Goal: Task Accomplishment & Management: Manage account settings

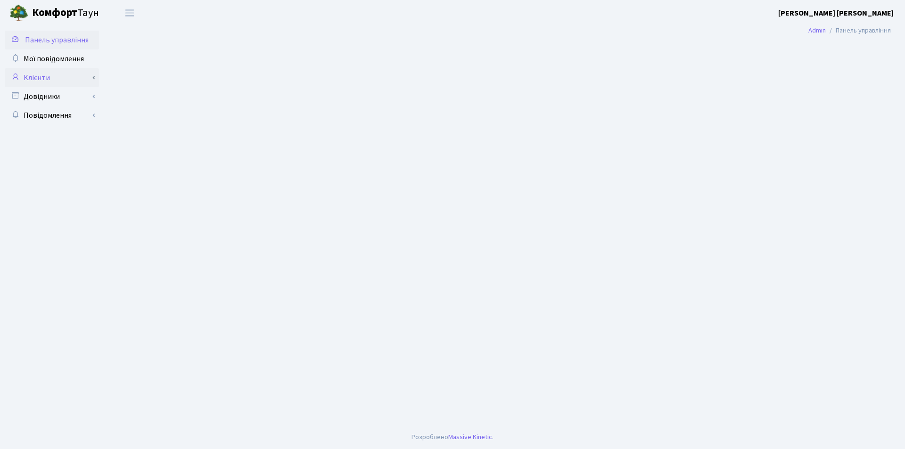
click at [20, 79] on link "Клієнти" at bounding box center [52, 77] width 94 height 19
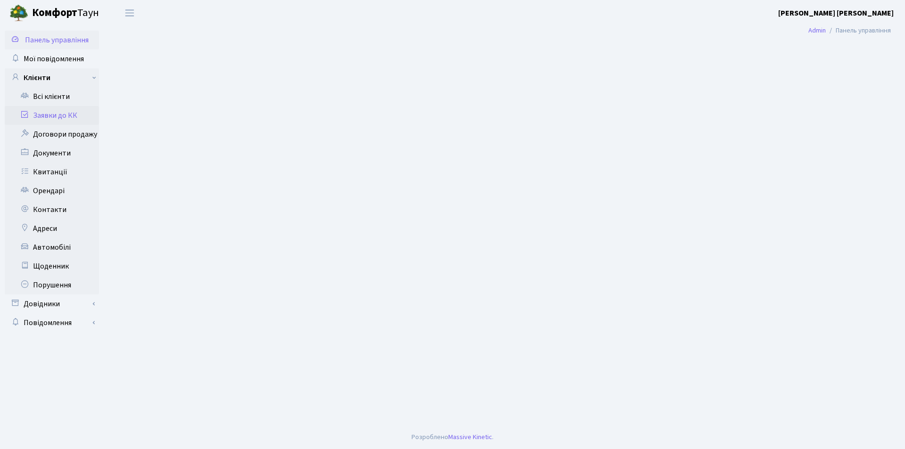
click at [24, 112] on icon at bounding box center [24, 114] width 9 height 9
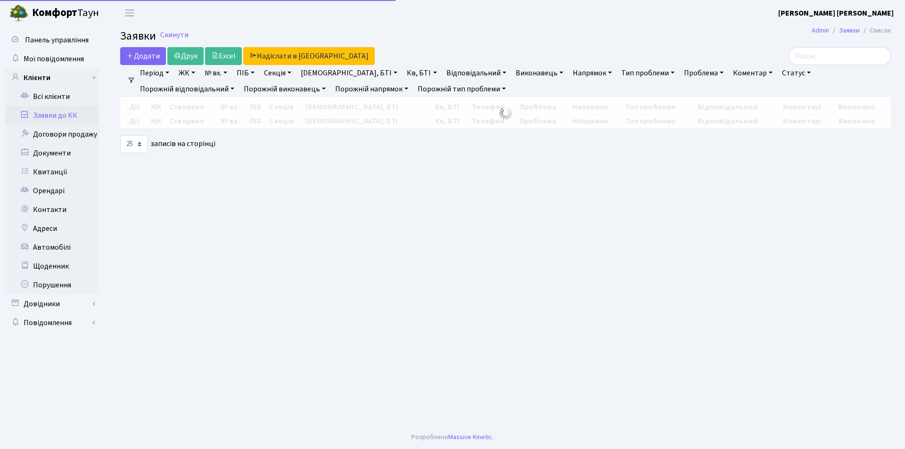
select select "25"
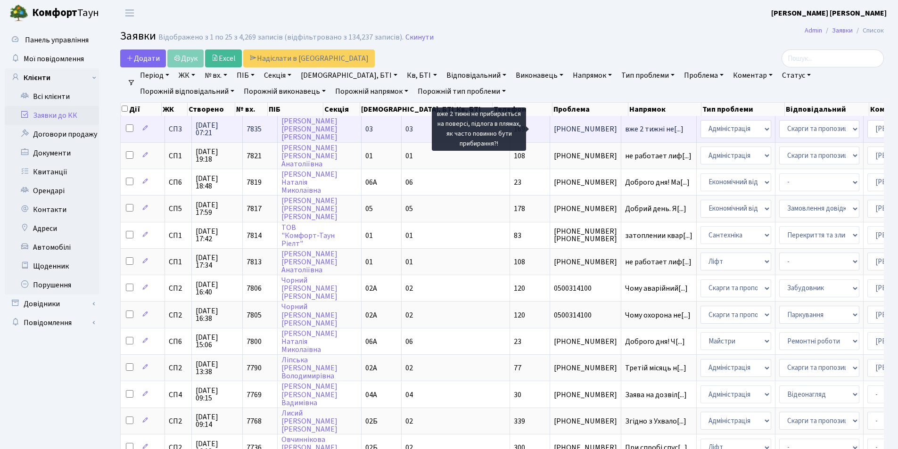
click at [625, 130] on span "вже 2 тижні не[...]" at bounding box center [654, 129] width 58 height 10
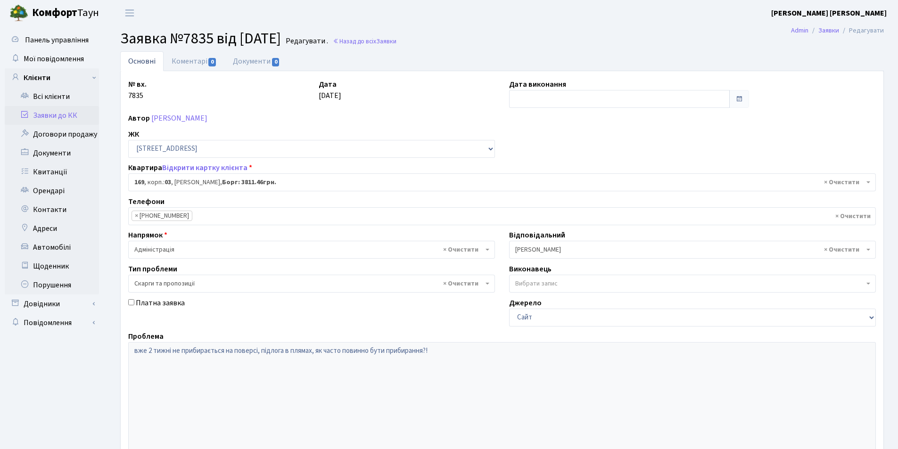
select select "20891"
select select "55"
click at [195, 62] on link "Коментарі 0" at bounding box center [194, 60] width 61 height 19
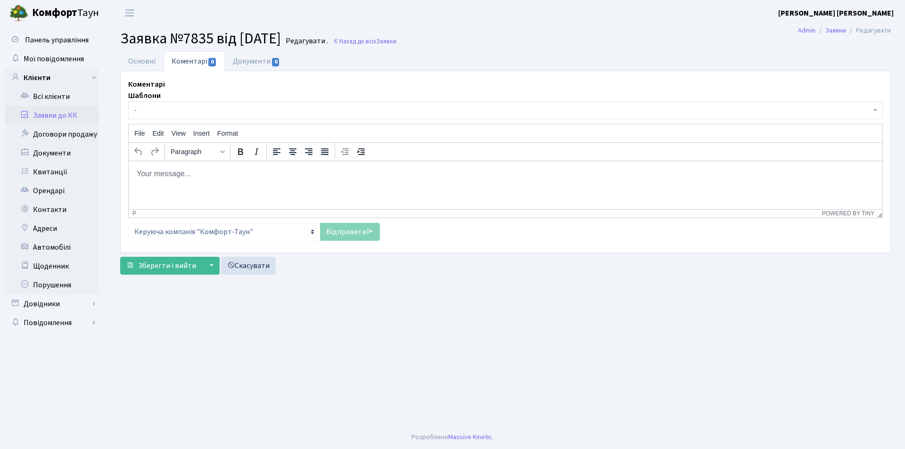
drag, startPoint x: 165, startPoint y: 173, endPoint x: 252, endPoint y: 421, distance: 262.9
click at [165, 173] on body "Rich Text Area. Press ALT-0 for help." at bounding box center [505, 173] width 739 height 10
click at [182, 174] on p "Доброго дня" at bounding box center [505, 173] width 739 height 10
click at [345, 190] on p "Прибирання машинним способом проводилось 15.08,02.09 та" at bounding box center [505, 191] width 739 height 10
click at [479, 191] on p "Прибирання машинним способом проводилось 15.08,02.09 вологе прибирання 02.09 та…" at bounding box center [505, 191] width 739 height 10
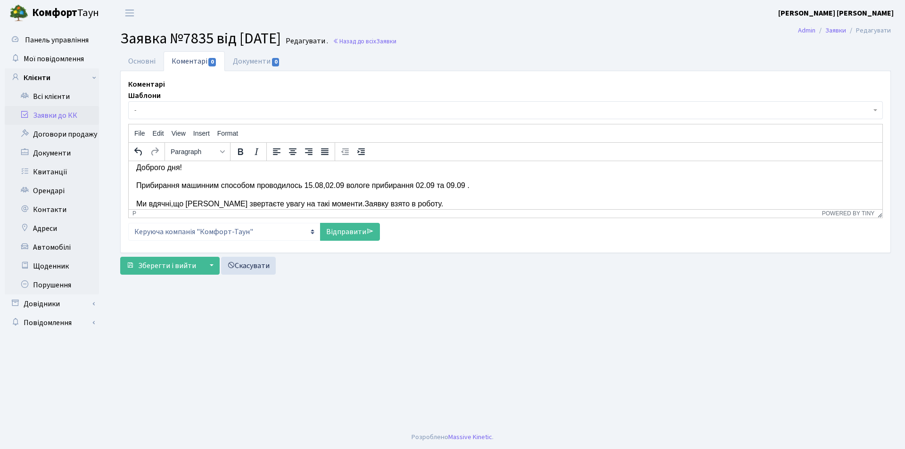
scroll to position [25, 0]
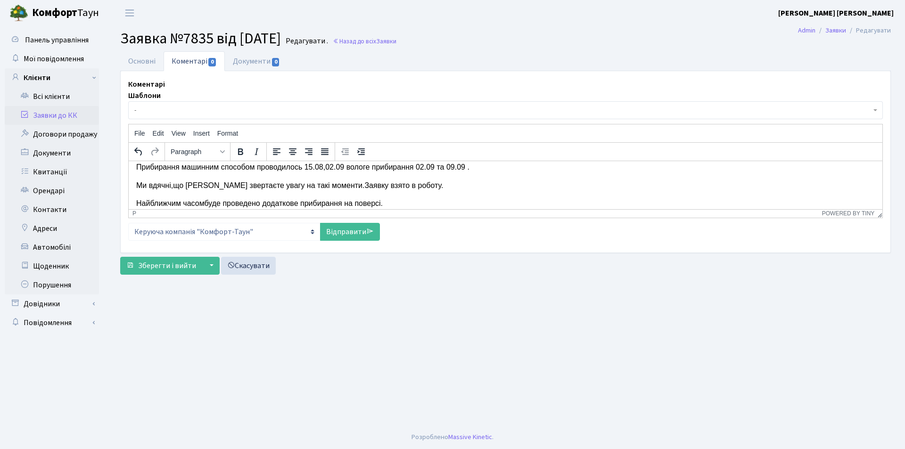
click at [345, 166] on p "Прибирання машинним способом проводилось 15.08,02.09 вологе прибирання 02.09 та…" at bounding box center [505, 167] width 739 height 10
click at [450, 166] on p "Прибирання машинним способом проводилось 15.08, вологе прибирання 02.09 та 09.0…" at bounding box center [505, 167] width 739 height 10
click at [312, 186] on p "Ми вдячні,що Ви звертаєте увагу на такі моменти.Заявку взято в роботу." at bounding box center [505, 185] width 739 height 10
click at [318, 184] on p "Ми вдячні,що Ви звертаєте увагу на такі моменти. Заявку взято в роботу." at bounding box center [505, 185] width 739 height 10
click at [312, 187] on p "Ми вдячні,що Ви звертаєте увагу на такі моменти. заявку взято в роботу." at bounding box center [505, 185] width 739 height 10
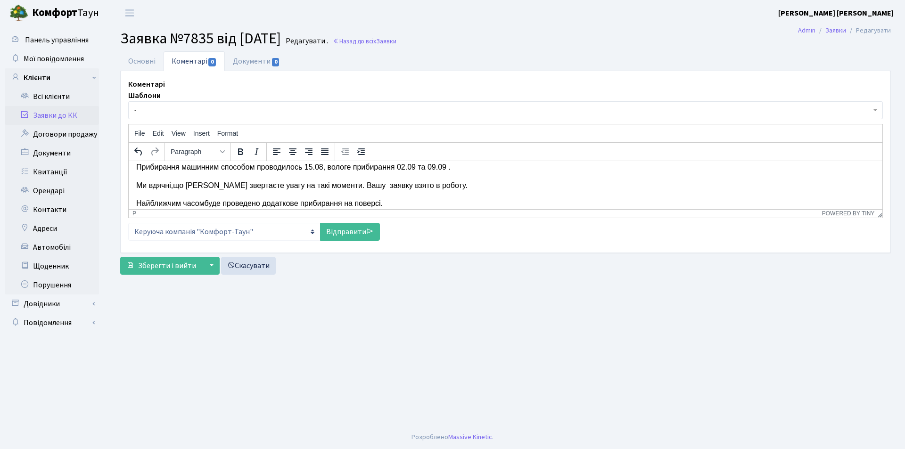
click at [207, 202] on p "Найближчим часомбуде проведено додаткове прибирання на поверсі." at bounding box center [505, 203] width 739 height 10
click at [354, 229] on link "Відправити" at bounding box center [350, 232] width 60 height 18
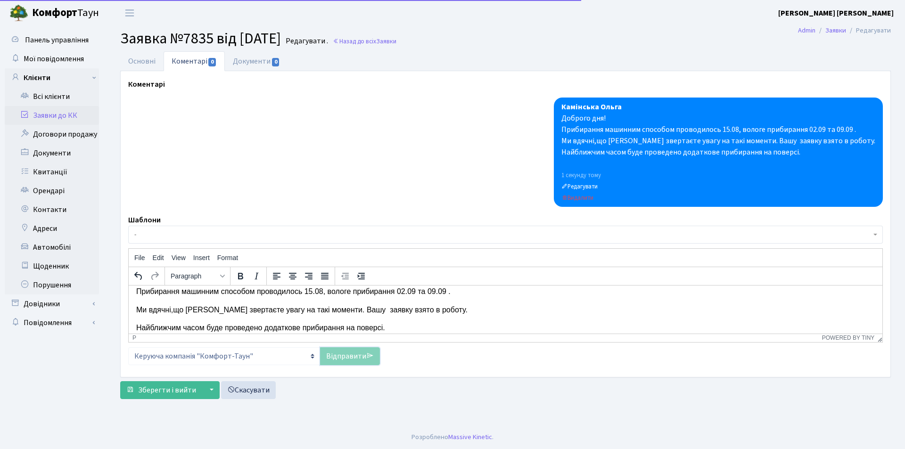
scroll to position [0, 0]
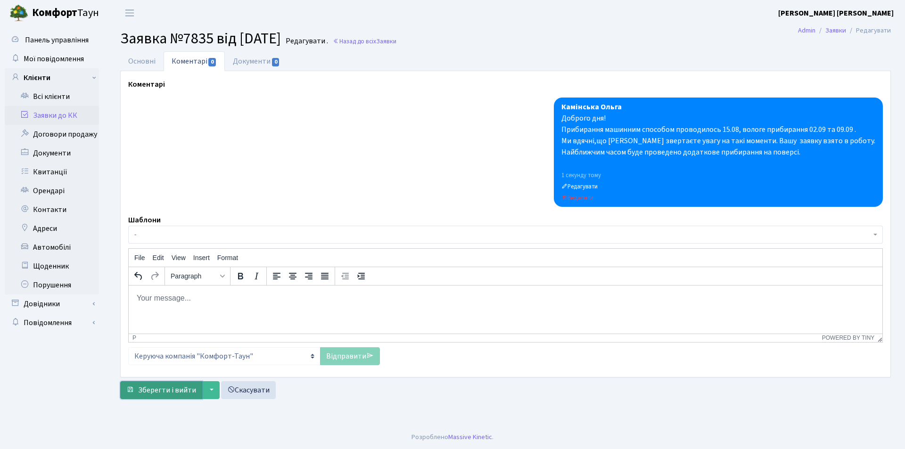
click at [181, 388] on span "Зберегти і вийти" at bounding box center [167, 390] width 58 height 10
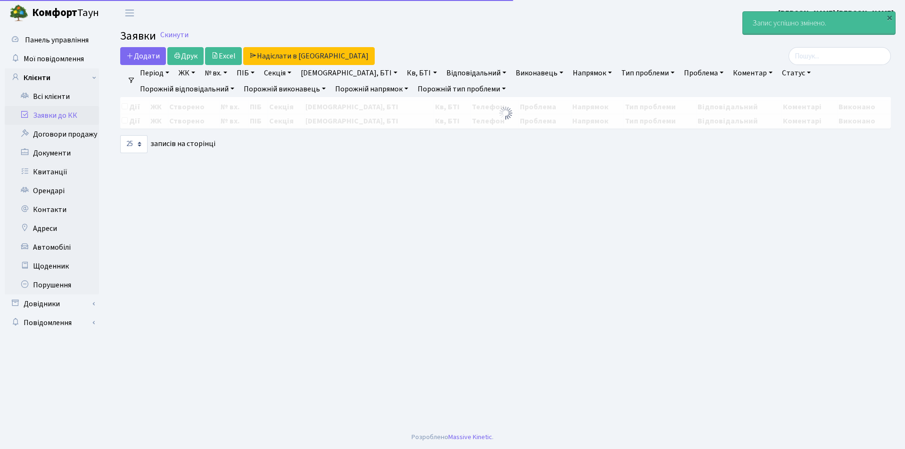
select select "25"
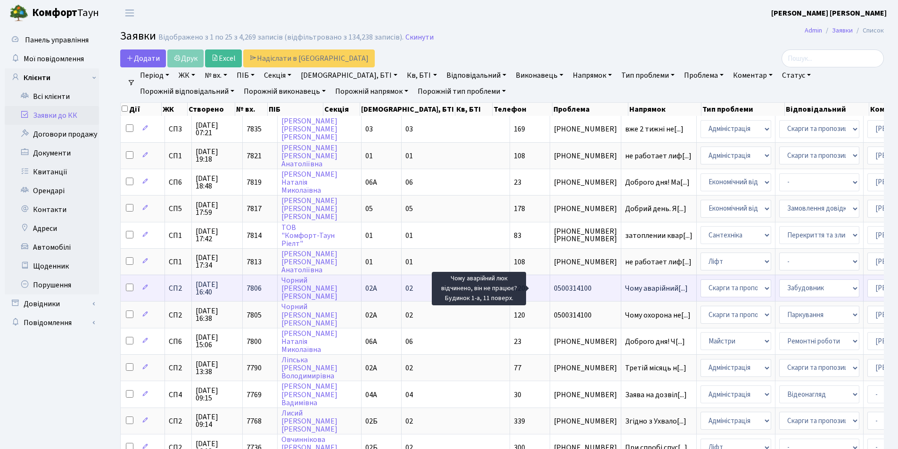
click at [625, 287] on span "Чому аварійний[...]" at bounding box center [656, 288] width 63 height 10
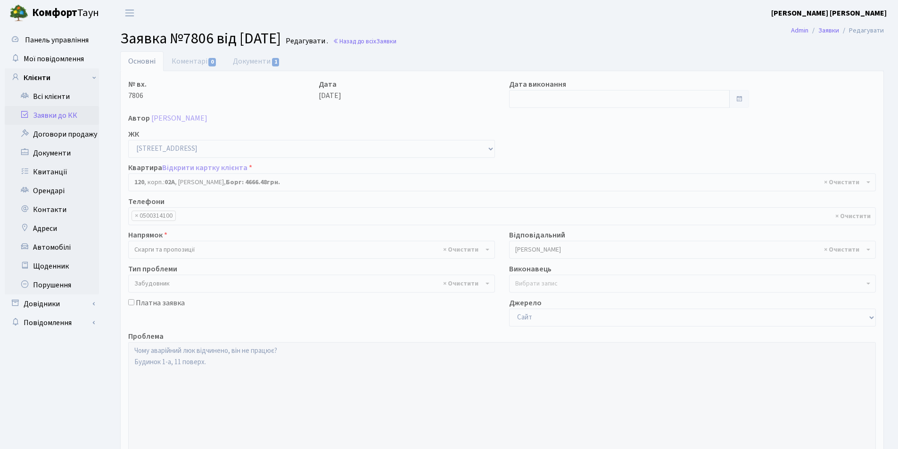
select select "20370"
select select "64"
click at [190, 61] on link "Коментарі 0" at bounding box center [194, 60] width 61 height 19
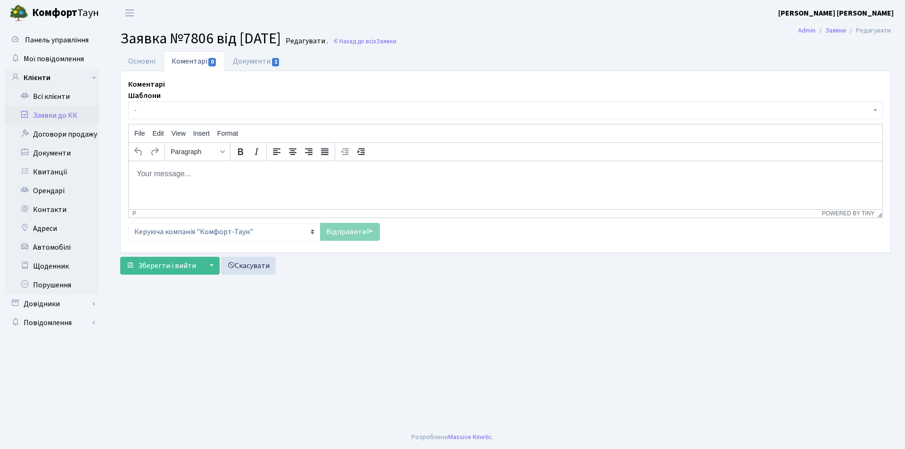
click at [162, 176] on body "Rich Text Area. Press ALT-0 for help." at bounding box center [505, 173] width 739 height 10
click at [139, 191] on p "люк системи димовидалення" at bounding box center [505, 191] width 739 height 10
click at [240, 191] on p "Люк системи димовидалення" at bounding box center [505, 191] width 739 height 10
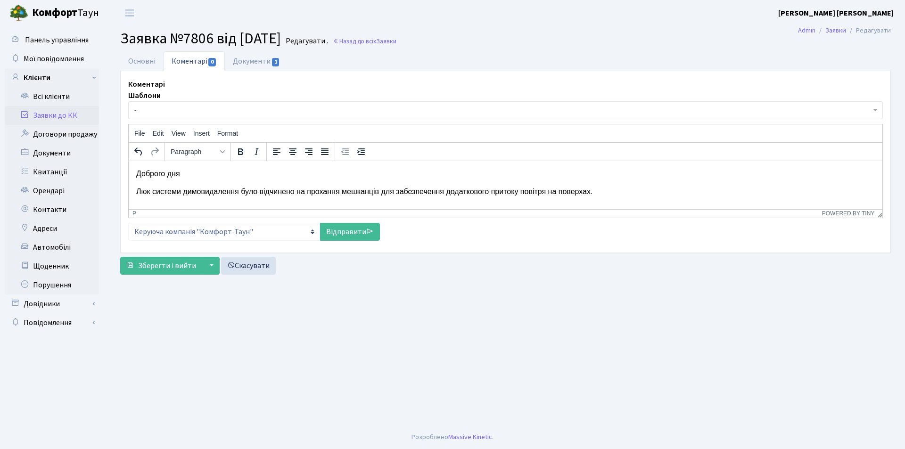
scroll to position [6, 0]
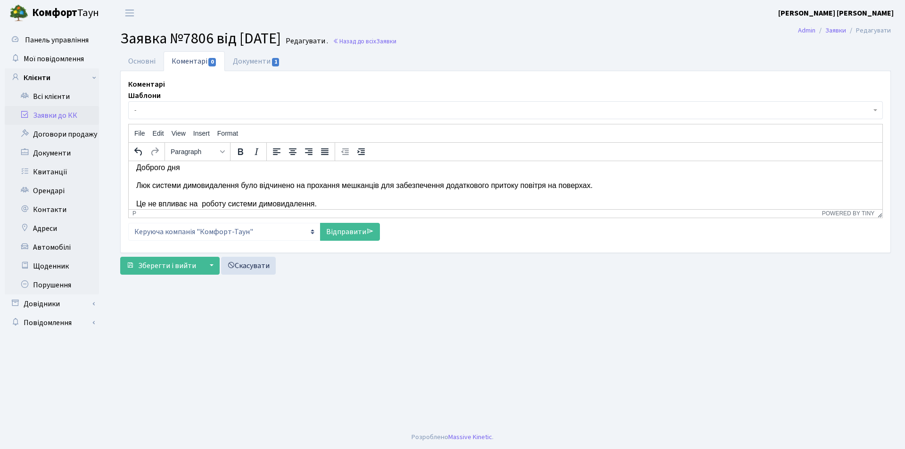
click at [182, 167] on p "Доброго дня" at bounding box center [505, 167] width 739 height 10
click at [145, 203] on p "Це не впливає на роботу системи димовидалення." at bounding box center [505, 204] width 739 height 10
click at [348, 232] on link "Відправити" at bounding box center [350, 232] width 60 height 18
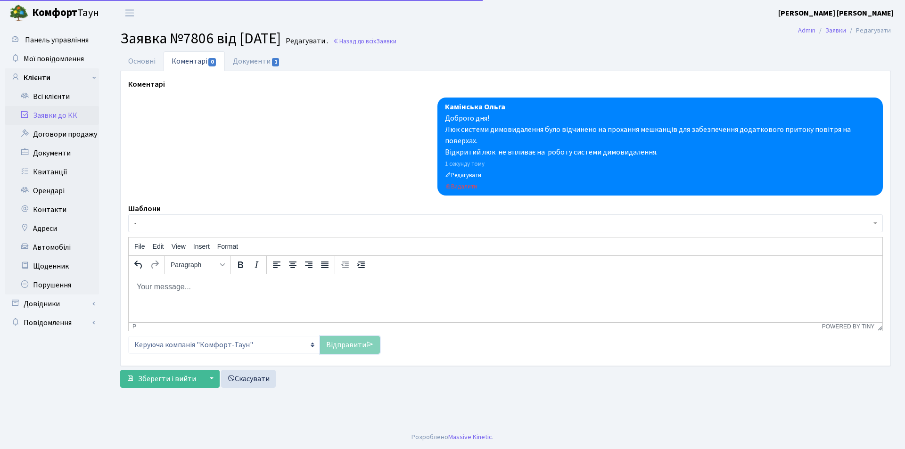
scroll to position [0, 0]
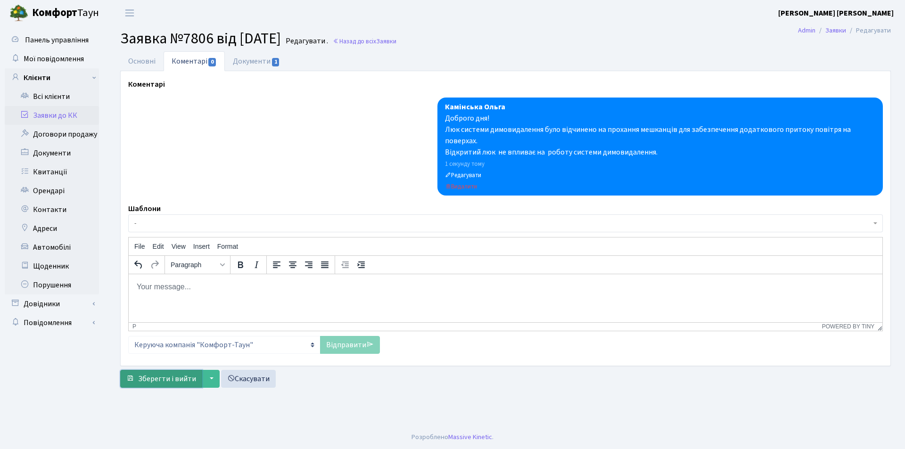
click at [178, 376] on span "Зберегти і вийти" at bounding box center [167, 379] width 58 height 10
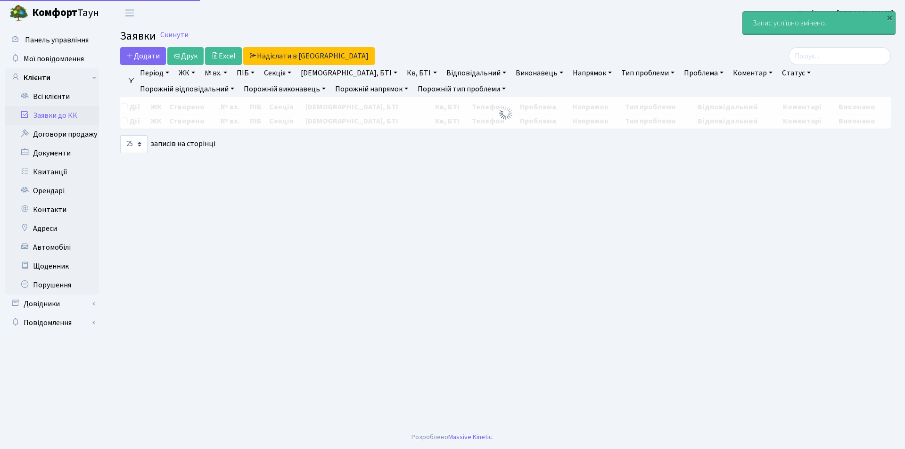
select select "25"
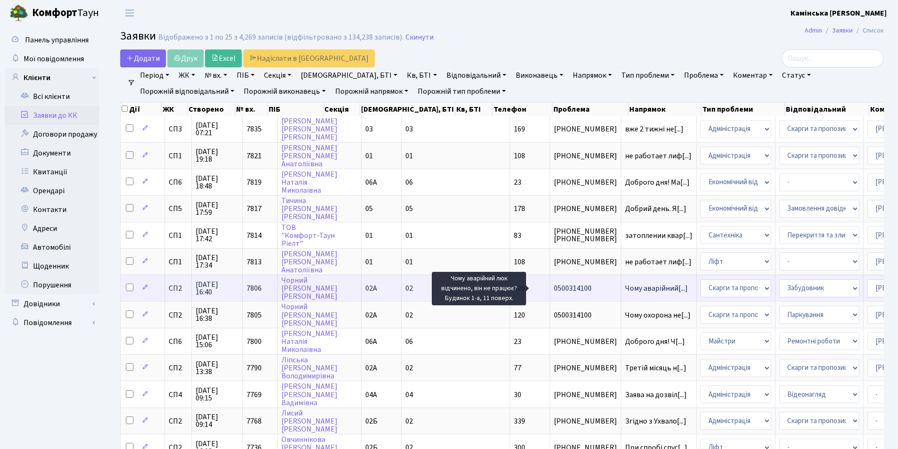
click at [625, 289] on span "Чому аварійний[...]" at bounding box center [656, 288] width 63 height 10
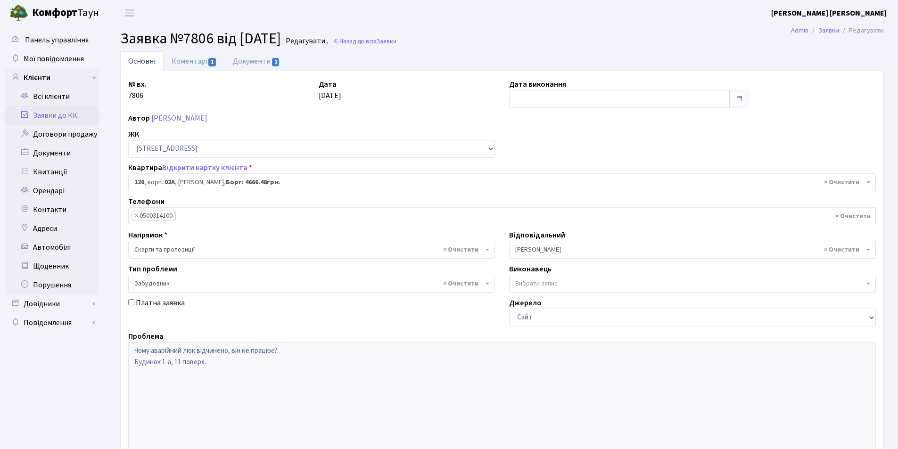
select select "20370"
select select "64"
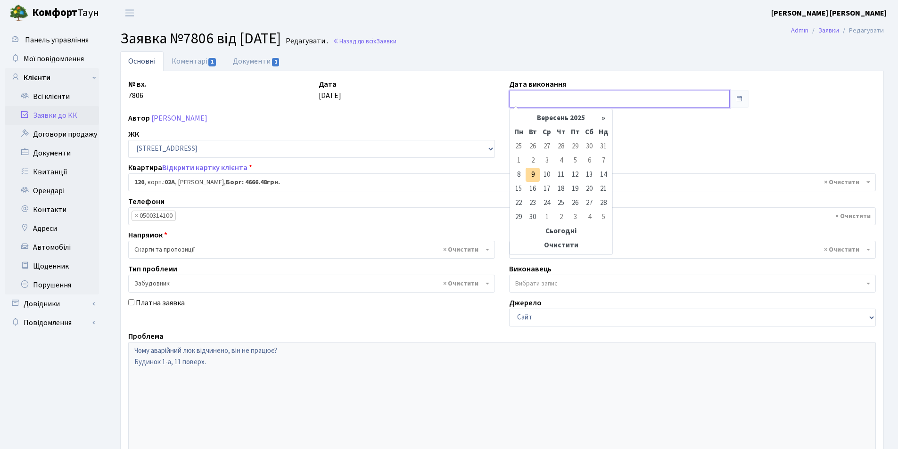
click at [555, 99] on input "text" at bounding box center [619, 99] width 221 height 18
type input "[DATE]"
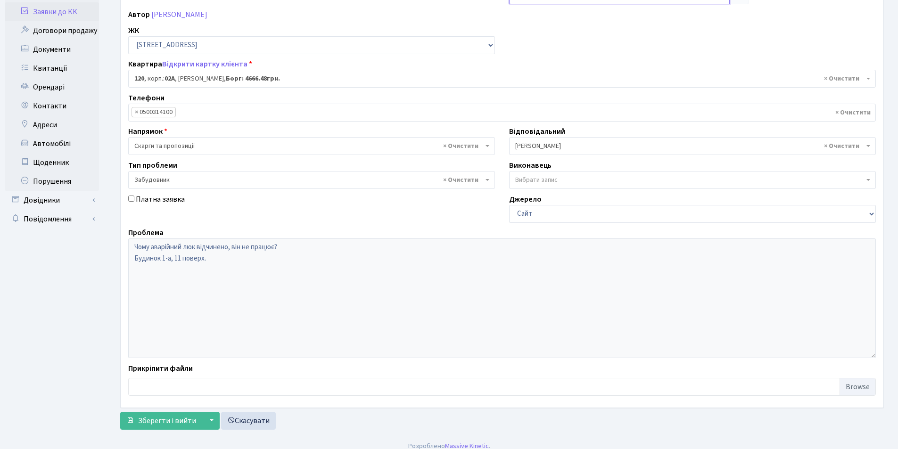
scroll to position [113, 0]
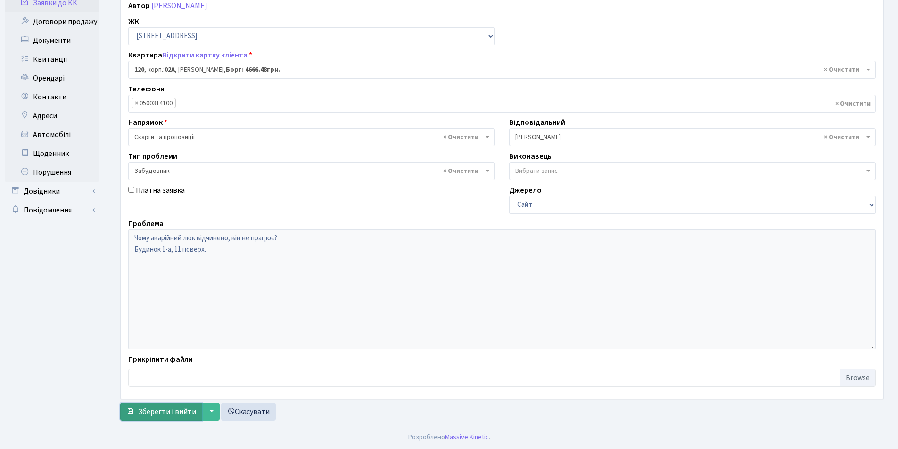
click at [162, 413] on span "Зберегти і вийти" at bounding box center [167, 412] width 58 height 10
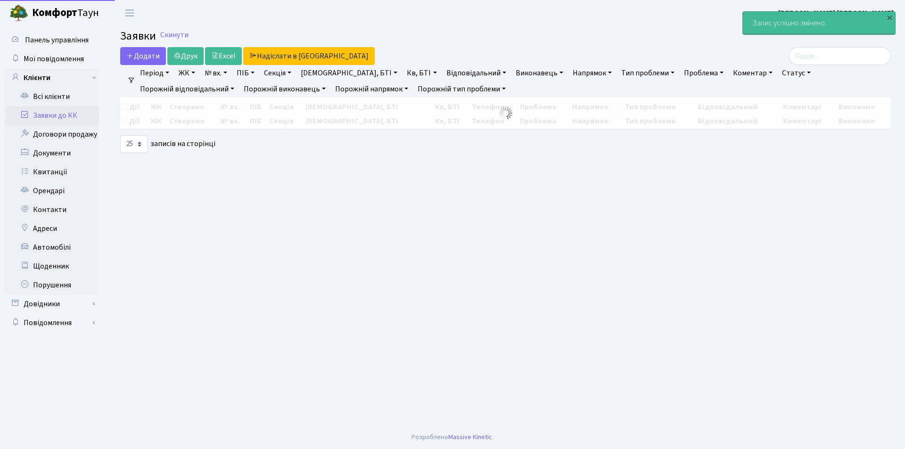
select select "25"
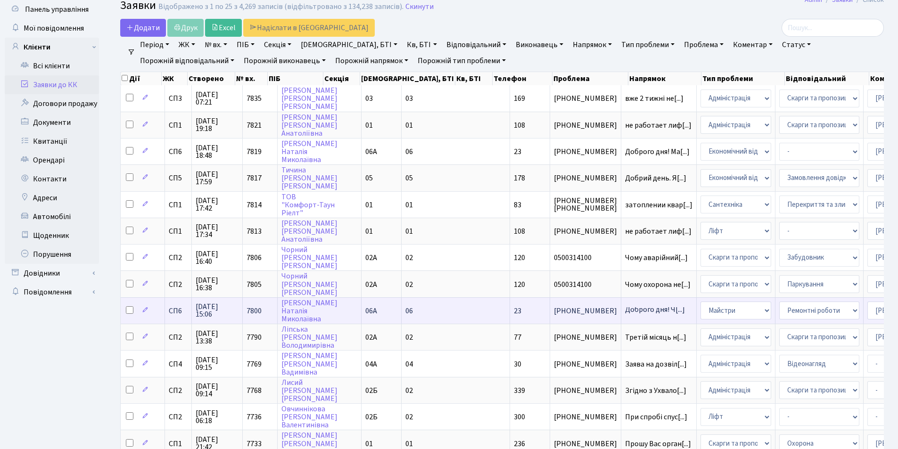
scroll to position [47, 0]
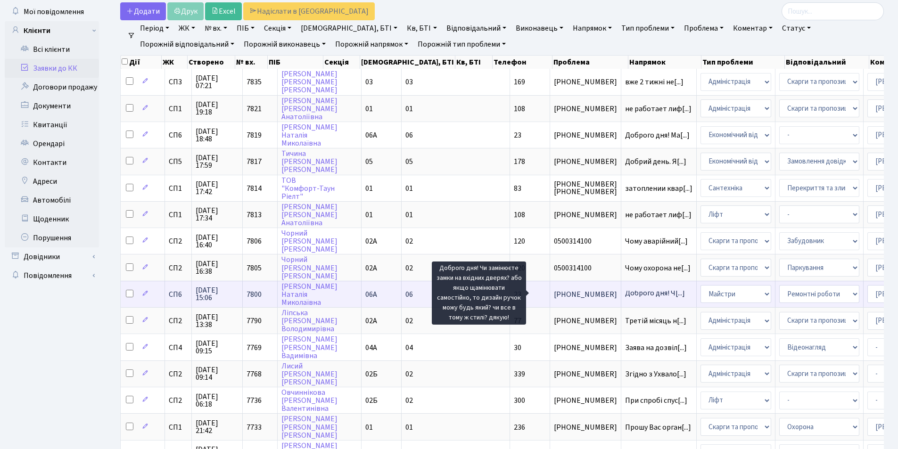
click at [625, 292] on span "Доброго дня! Ч[...]" at bounding box center [655, 293] width 60 height 10
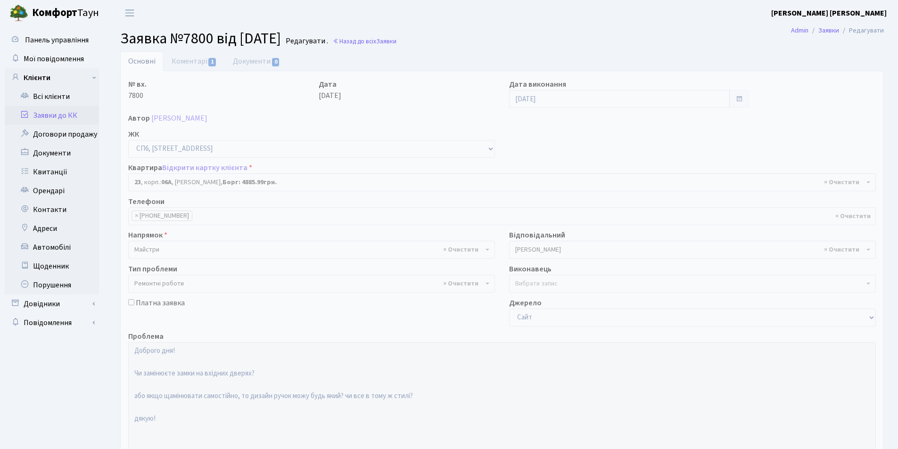
select select "21691"
select select "62"
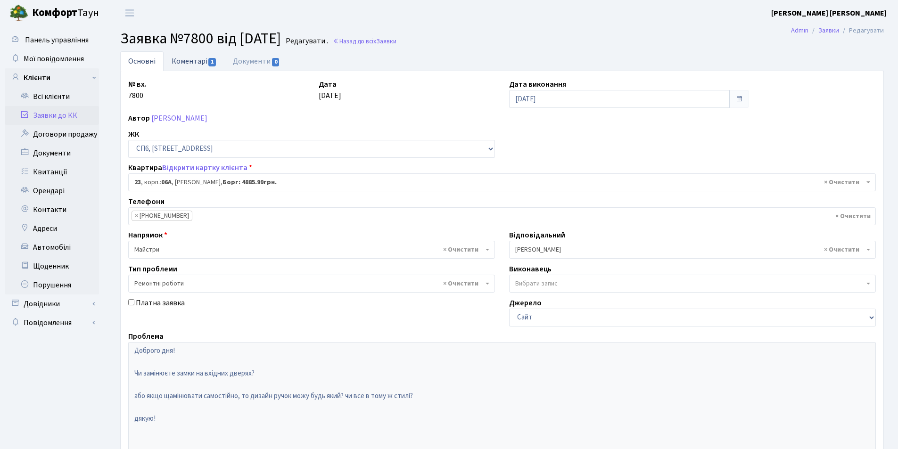
click at [192, 60] on link "Коментарі 1" at bounding box center [194, 60] width 61 height 19
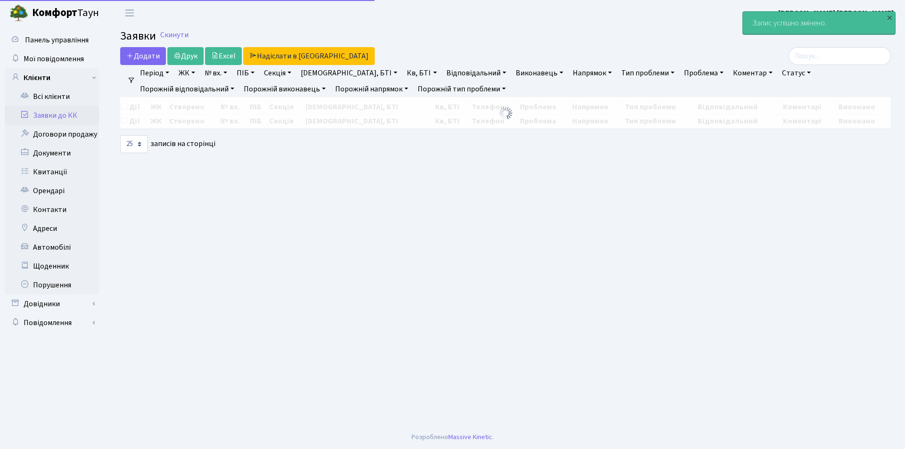
select select "25"
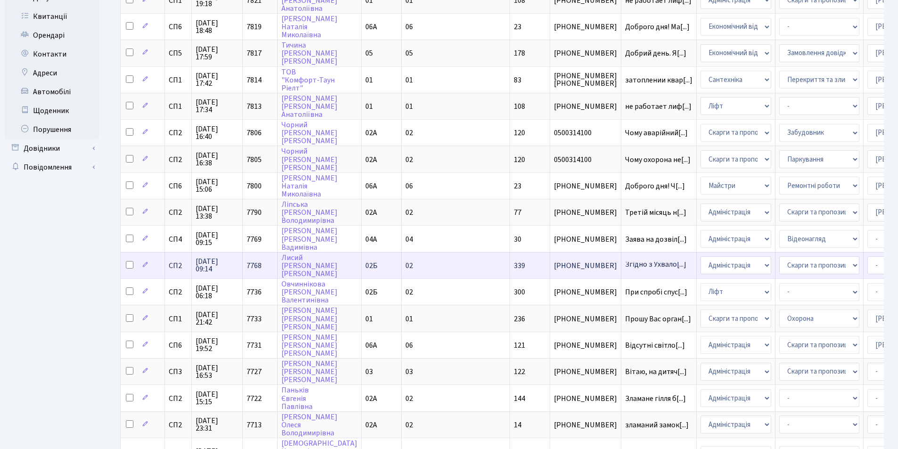
scroll to position [189, 0]
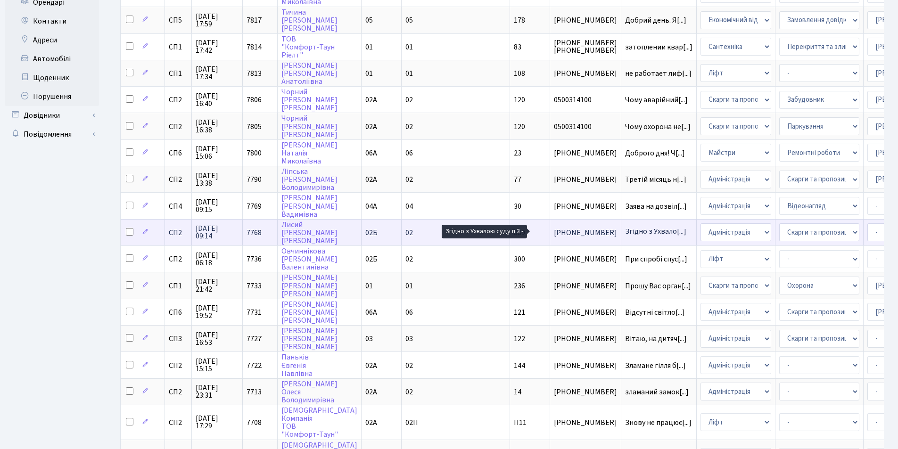
click at [625, 231] on span "Згідно з Ухвало[...]" at bounding box center [655, 231] width 61 height 10
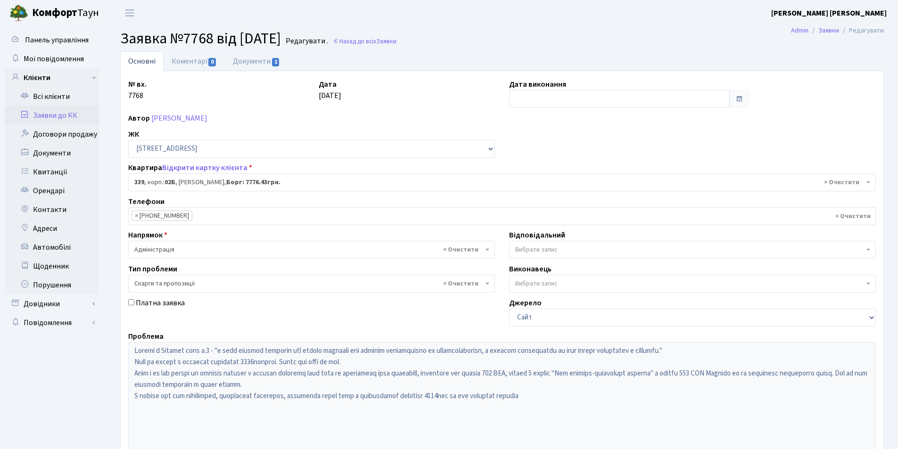
select select "20589"
select select "55"
click at [41, 113] on link "Заявки до КК" at bounding box center [52, 115] width 94 height 19
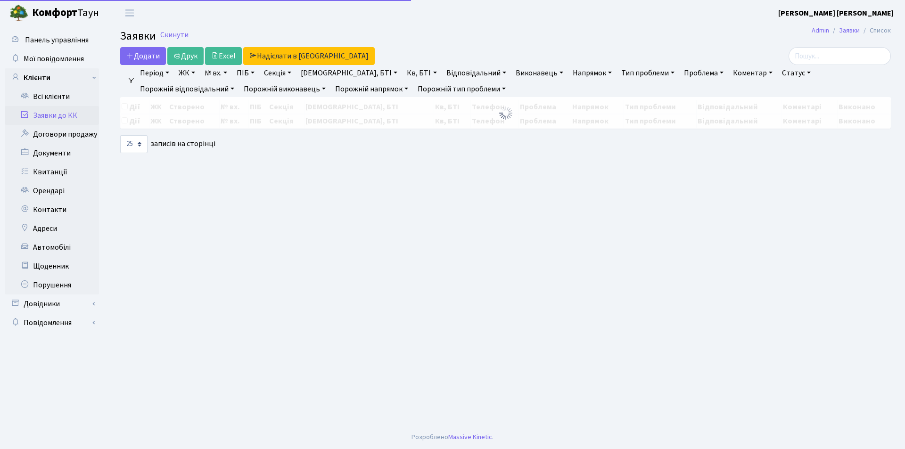
select select "25"
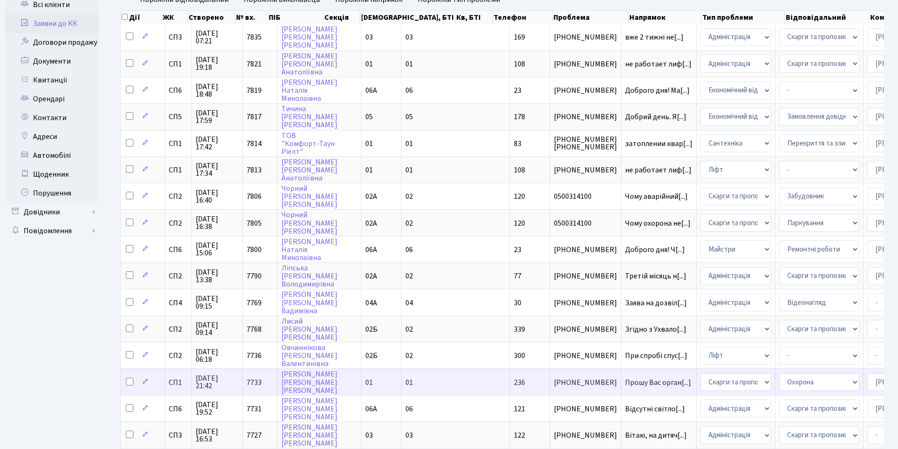
scroll to position [141, 0]
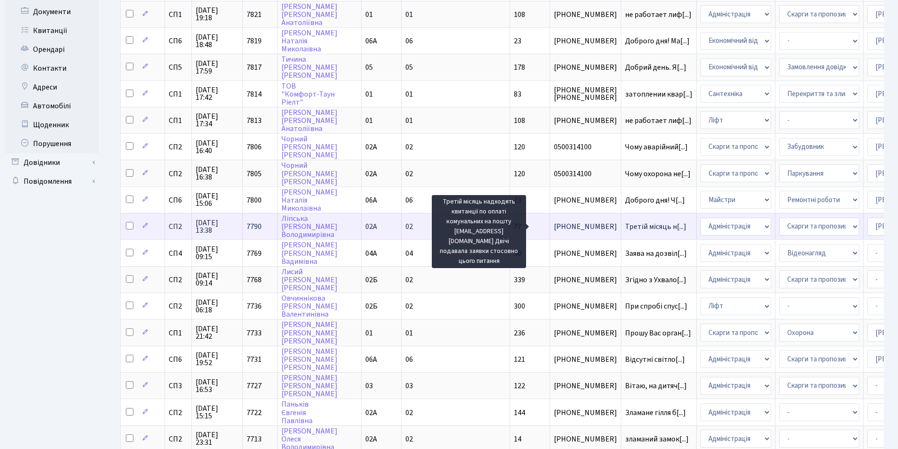
click at [625, 229] on span "Третій місяць н[...]" at bounding box center [655, 227] width 61 height 10
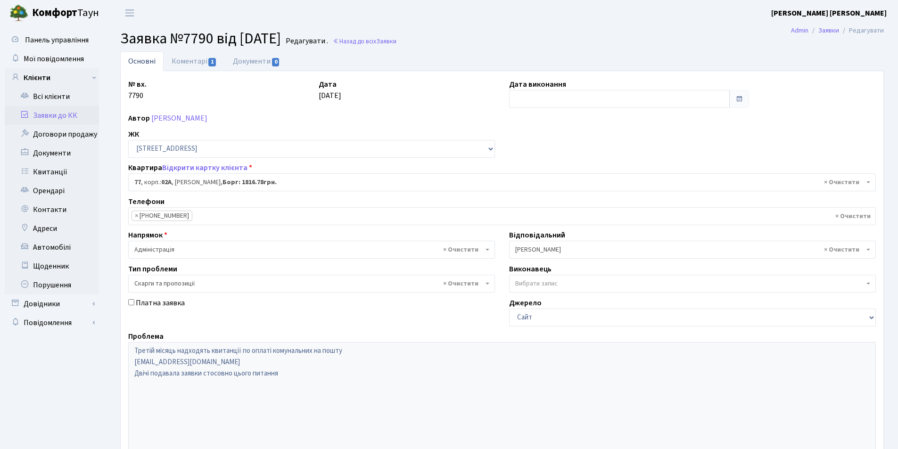
select select "20327"
select select "55"
click at [197, 65] on link "Коментарі 1" at bounding box center [194, 60] width 61 height 19
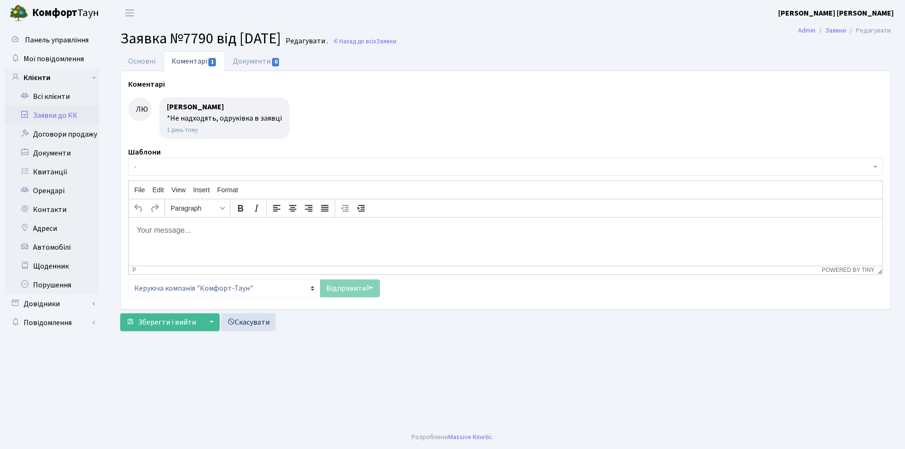
click at [25, 116] on icon at bounding box center [24, 114] width 9 height 9
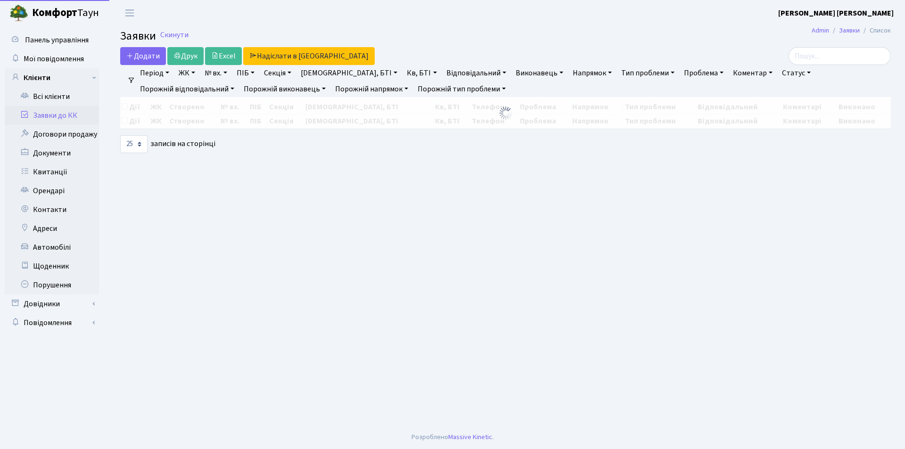
select select "25"
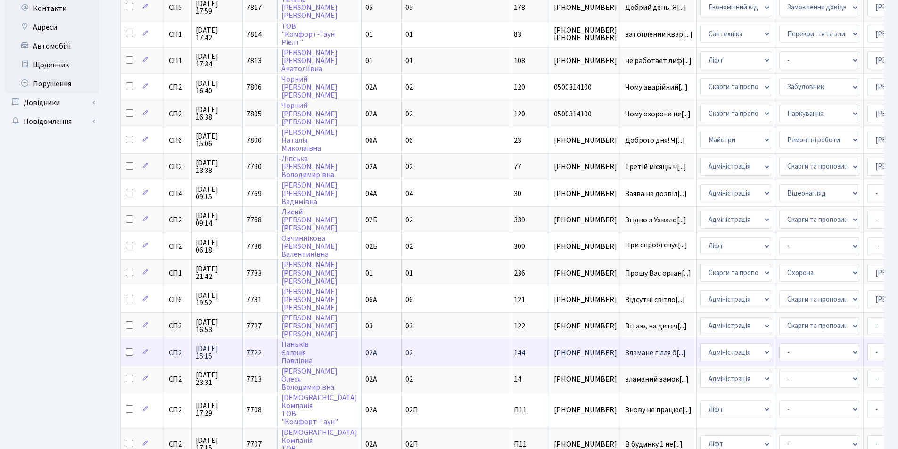
scroll to position [283, 0]
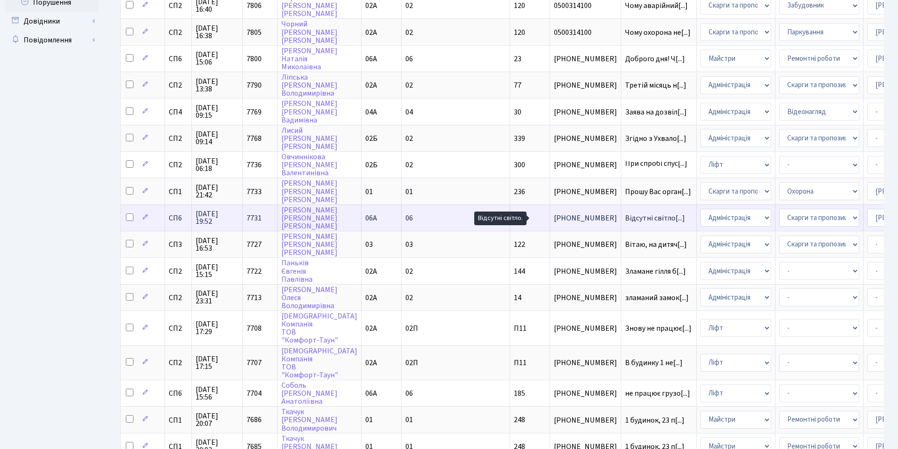
click at [625, 219] on span "Відсутні світло[...]" at bounding box center [655, 218] width 60 height 10
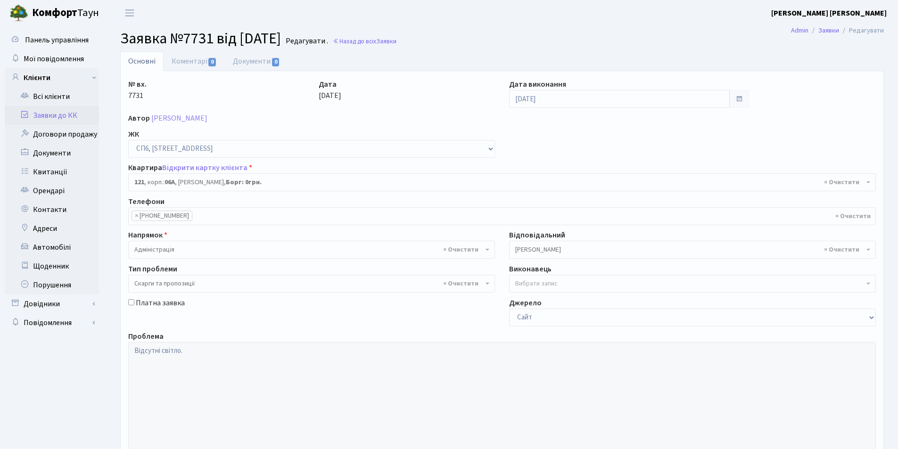
select select "21789"
select select "55"
click at [50, 116] on link "Заявки до КК" at bounding box center [52, 115] width 94 height 19
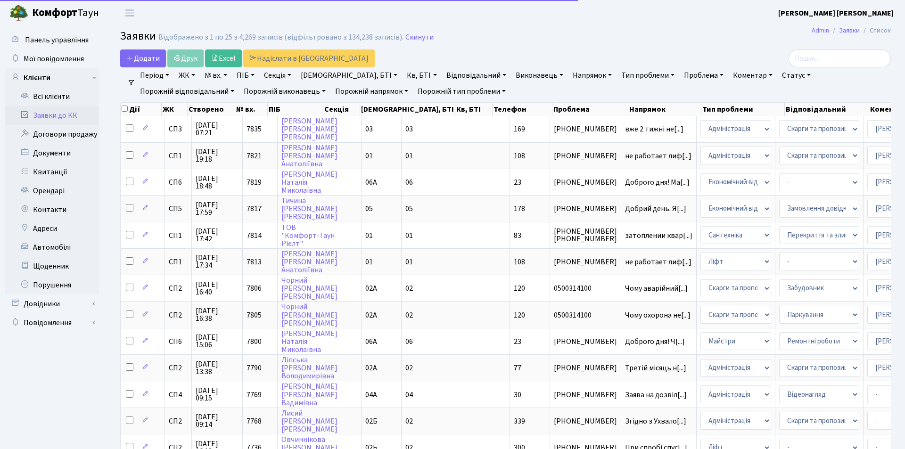
select select "25"
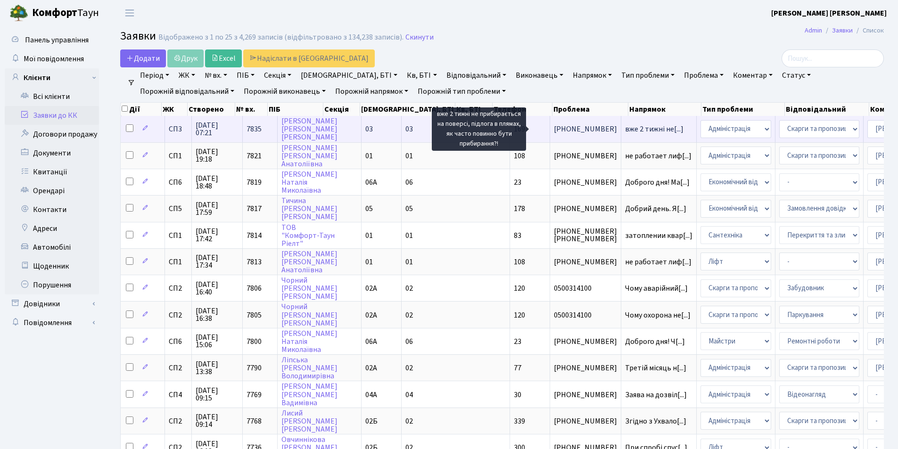
click at [625, 129] on span "вже 2 тижні не[...]" at bounding box center [654, 129] width 58 height 10
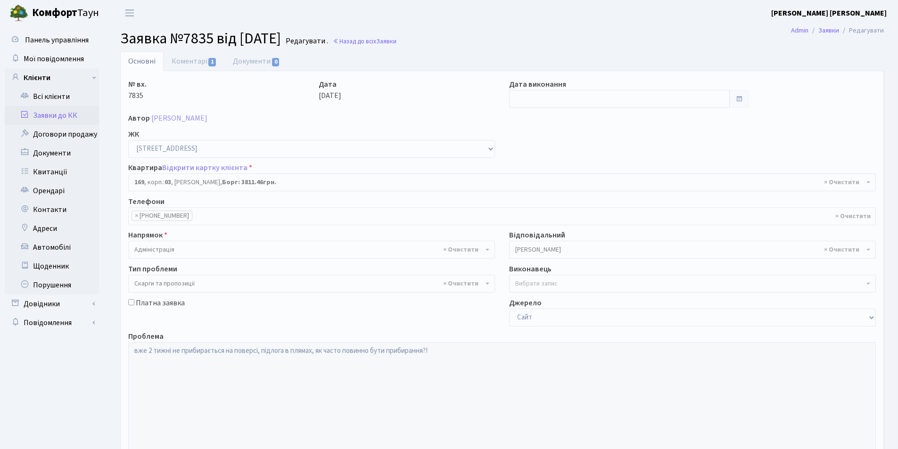
select select "20891"
select select "55"
click at [559, 99] on input "text" at bounding box center [619, 99] width 221 height 18
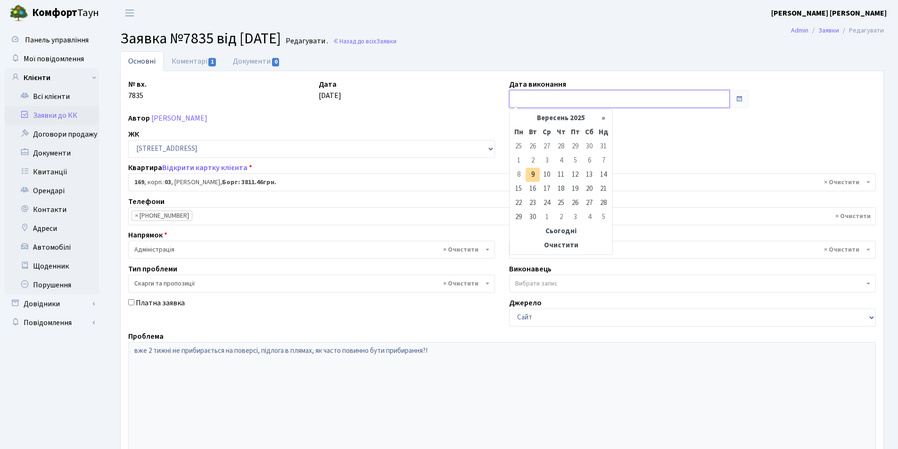
type input "[DATE]"
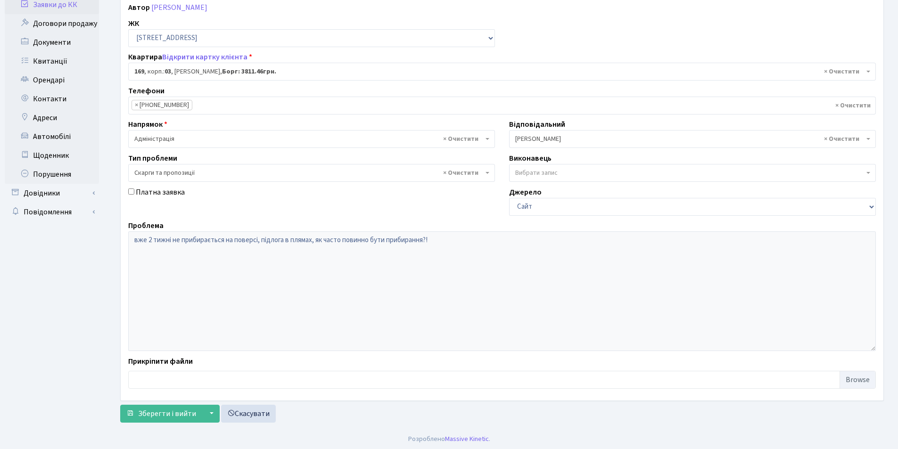
scroll to position [113, 0]
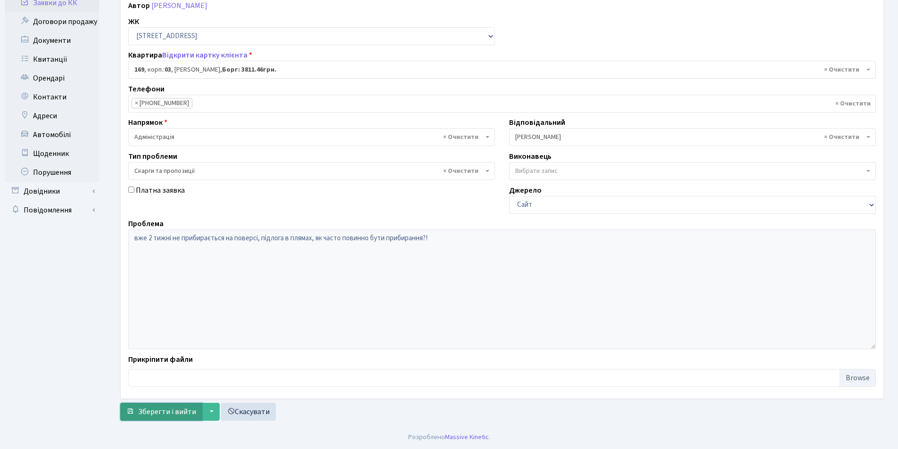
drag, startPoint x: 176, startPoint y: 412, endPoint x: 243, endPoint y: 412, distance: 67.4
click at [180, 412] on span "Зберегти і вийти" at bounding box center [167, 412] width 58 height 10
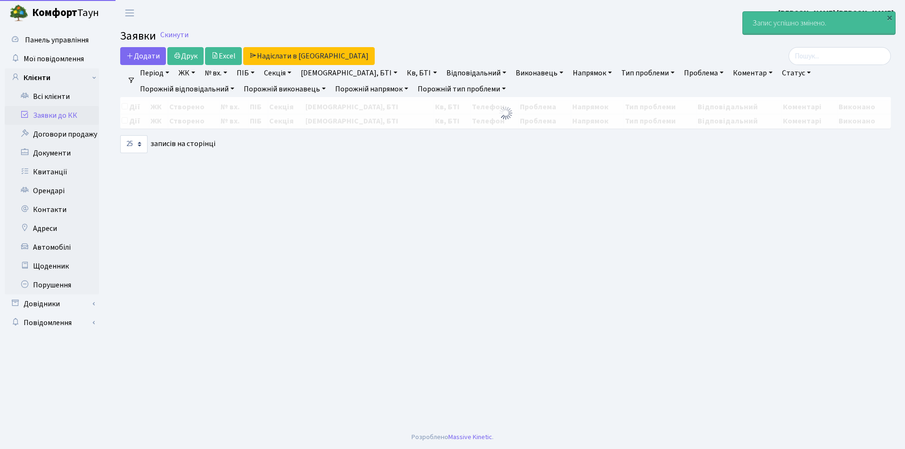
select select "25"
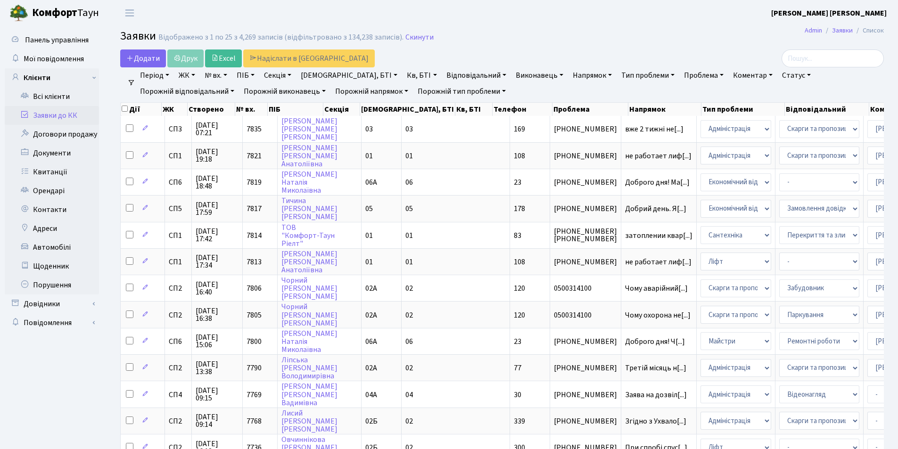
click at [44, 115] on link "Заявки до КК" at bounding box center [52, 115] width 94 height 19
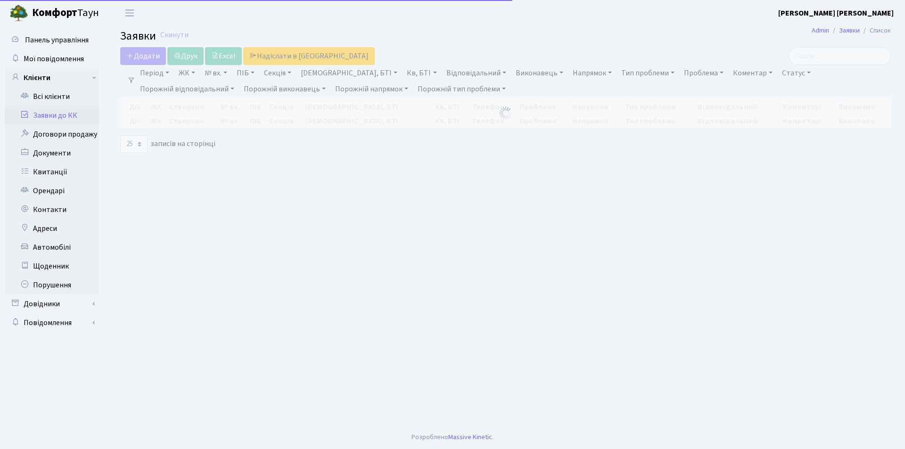
select select "25"
